Goal: Information Seeking & Learning: Learn about a topic

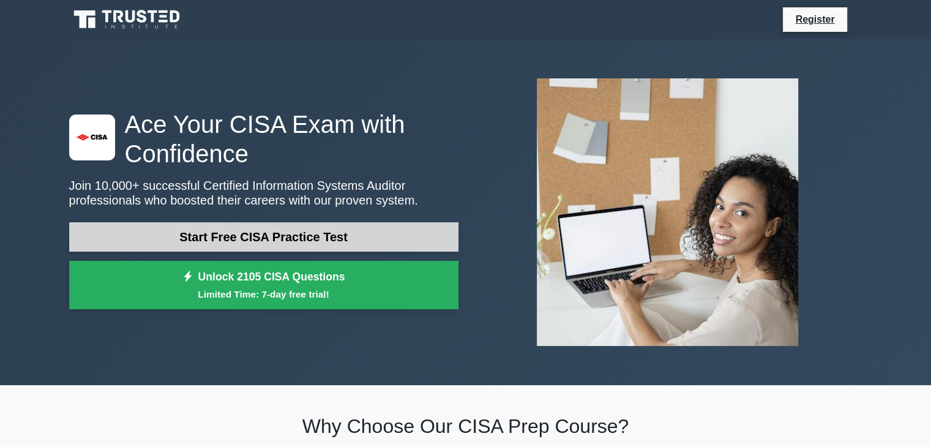
click at [290, 236] on link "Start Free CISA Practice Test" at bounding box center [263, 236] width 389 height 29
